Goal: Check status: Check status

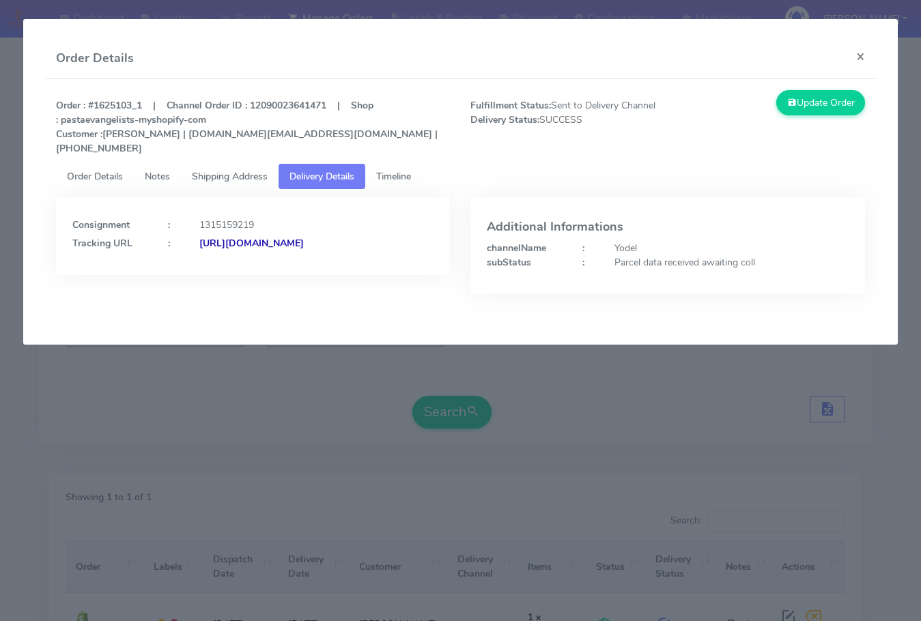
click at [863, 59] on button "×" at bounding box center [860, 56] width 31 height 36
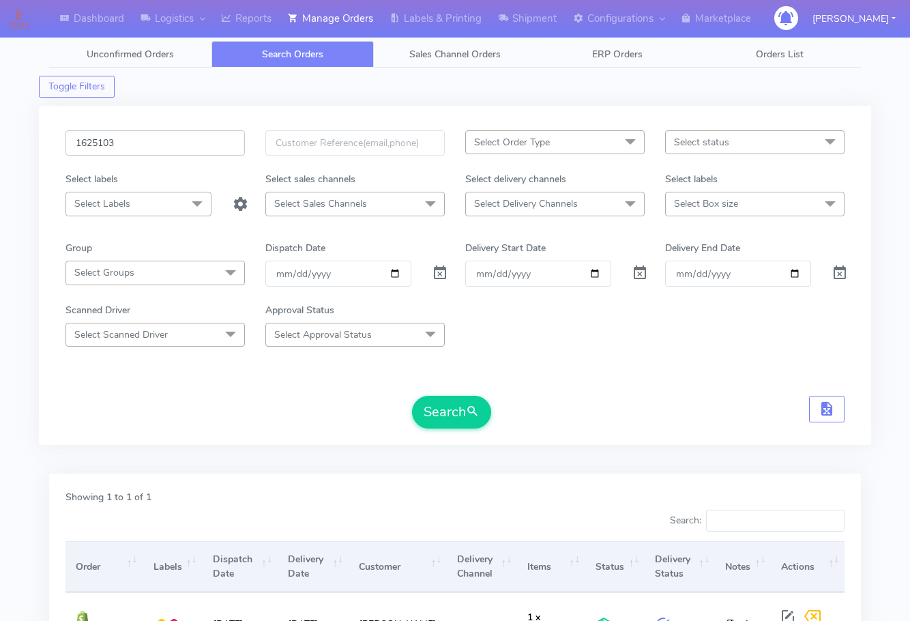
click at [162, 149] on input "1625103" at bounding box center [155, 142] width 179 height 25
paste input "6939"
click at [472, 417] on span "submit" at bounding box center [473, 412] width 14 height 18
click at [161, 143] on input "1626939" at bounding box center [155, 142] width 179 height 25
paste input "7415"
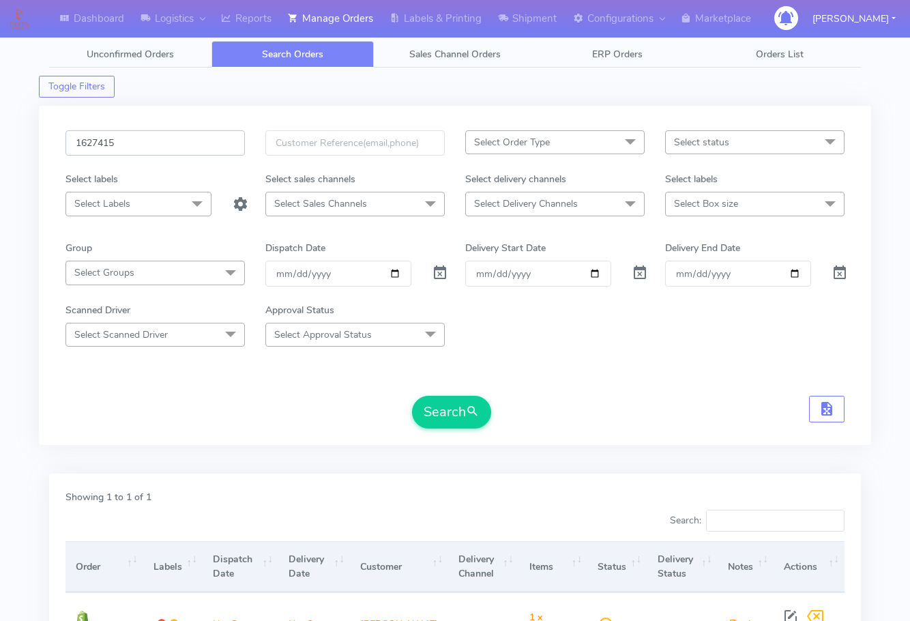
type input "1627415"
click at [412, 396] on button "Search" at bounding box center [451, 412] width 79 height 33
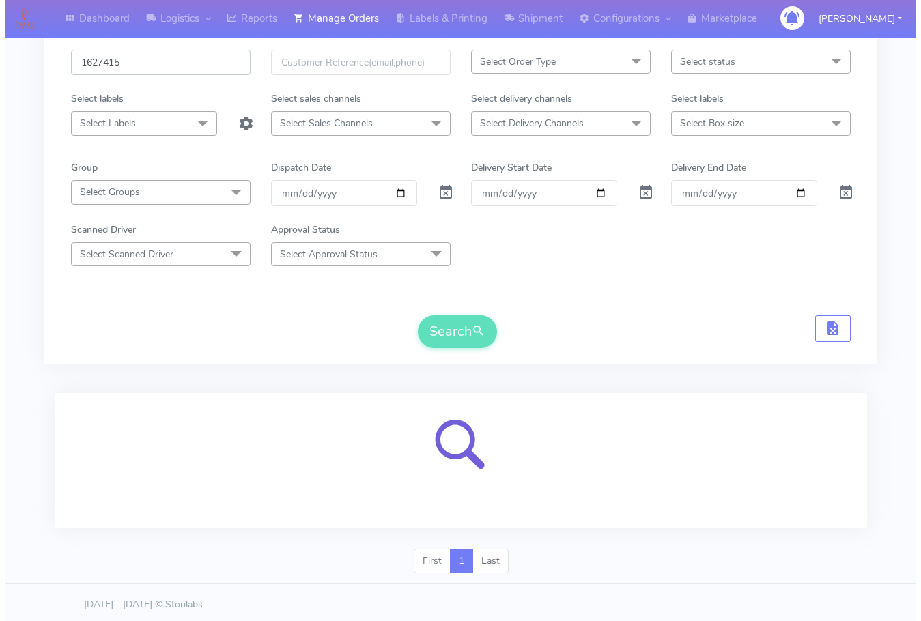
scroll to position [85, 0]
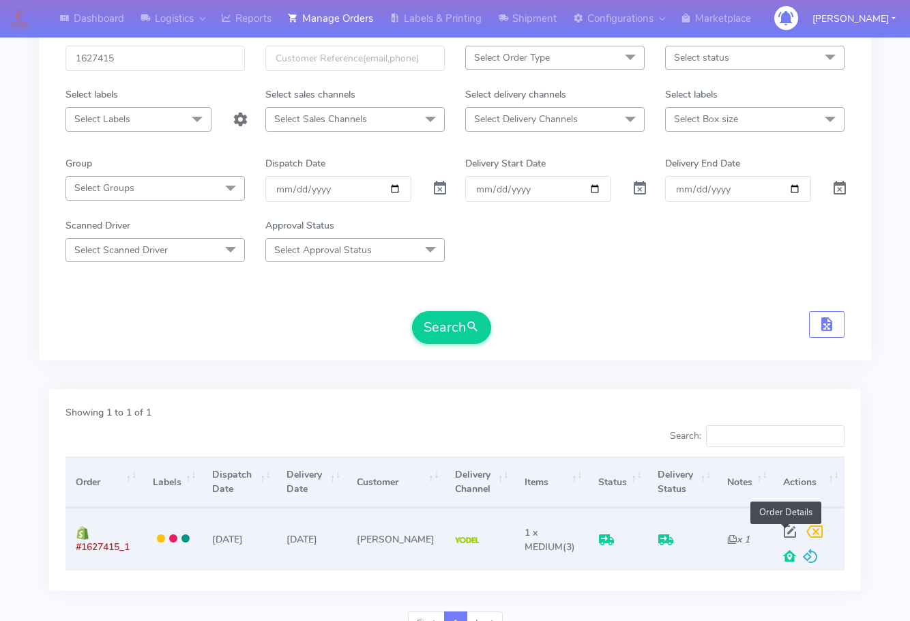
click at [788, 534] on span at bounding box center [790, 534] width 25 height 13
select select "5"
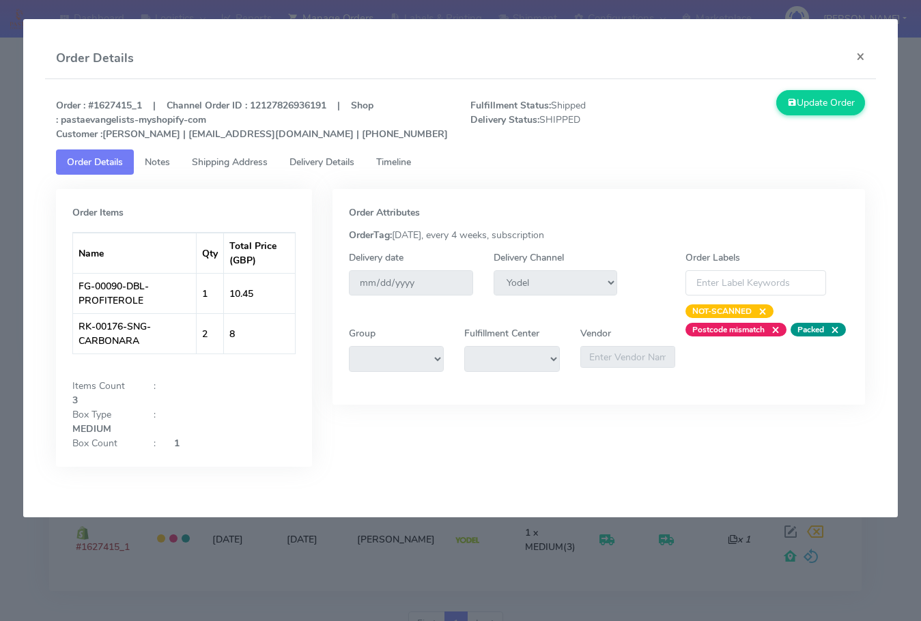
click at [221, 160] on span "Shipping Address" at bounding box center [230, 162] width 76 height 13
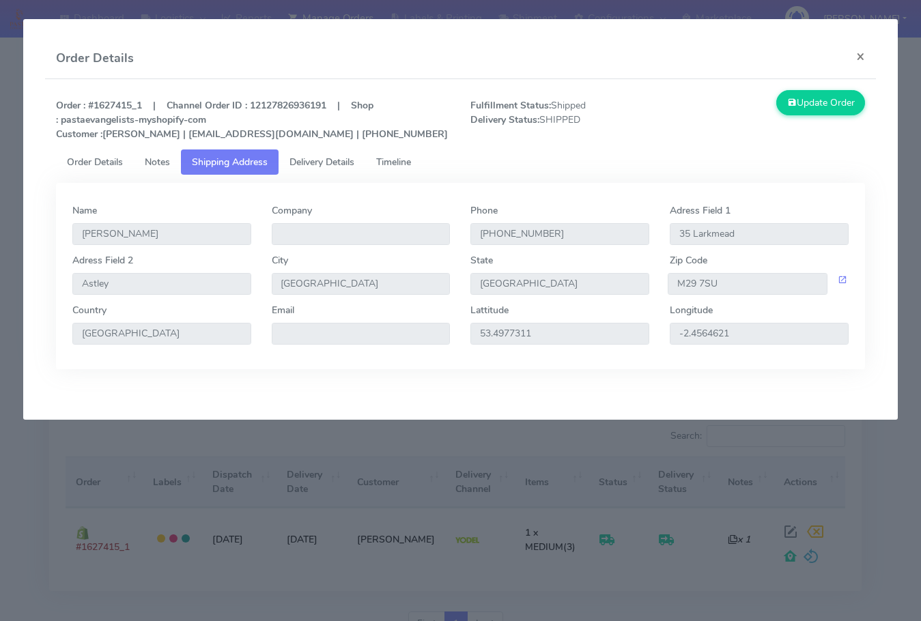
click at [308, 165] on span "Delivery Details" at bounding box center [321, 162] width 65 height 13
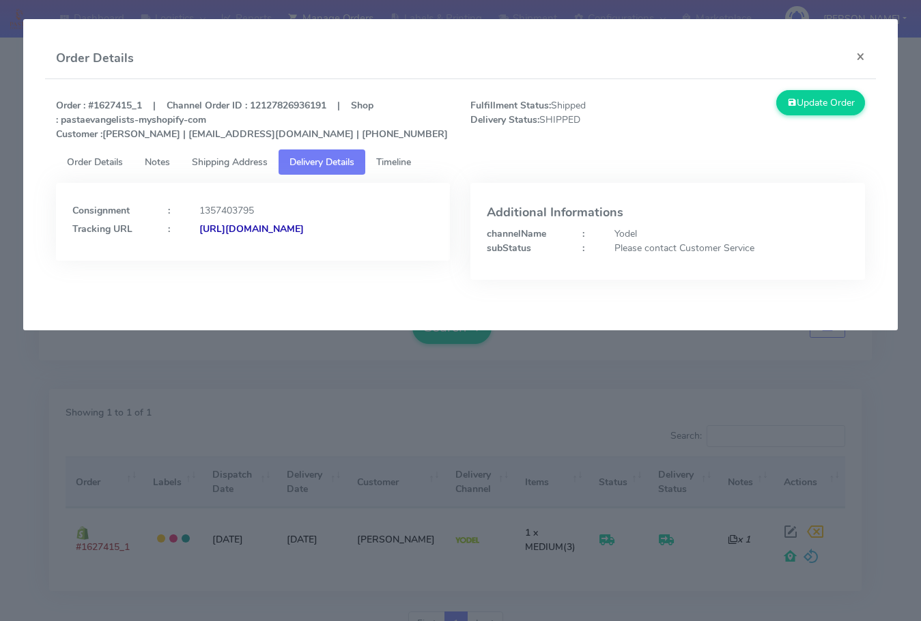
drag, startPoint x: 394, startPoint y: 259, endPoint x: 220, endPoint y: 279, distance: 175.8
click at [220, 279] on div "Consignment : 1357403795 Tracking URL : [URL][DOMAIN_NAME]" at bounding box center [253, 241] width 415 height 117
copy strong "JJD0002249960903400"
